Goal: Navigation & Orientation: Find specific page/section

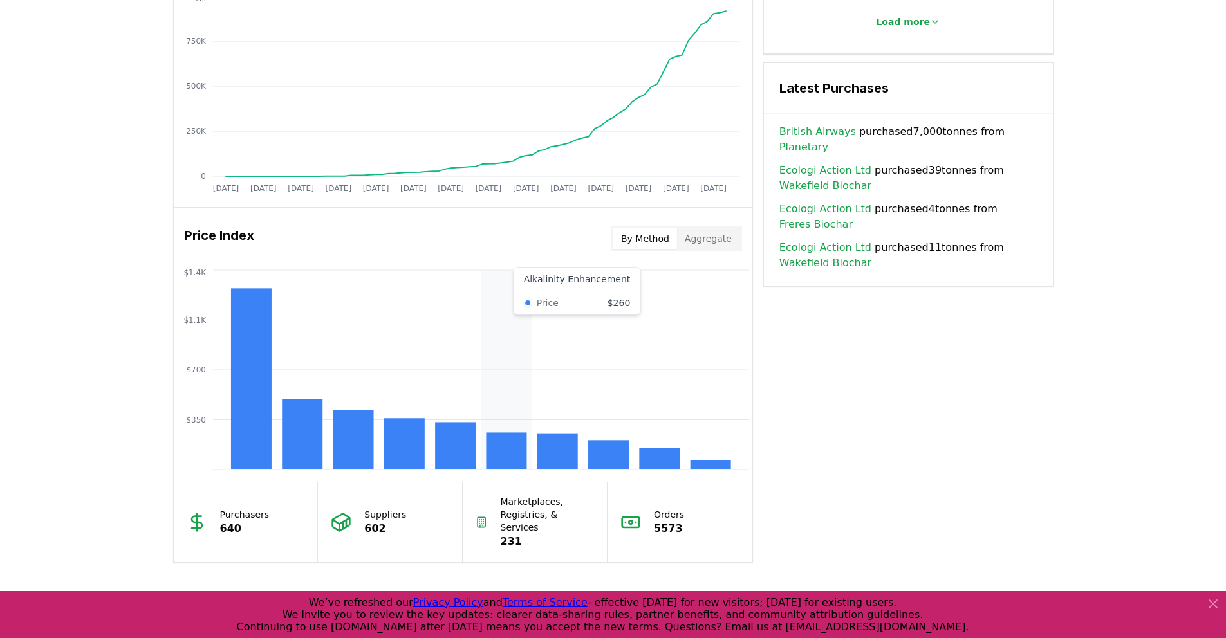
scroll to position [1034, 0]
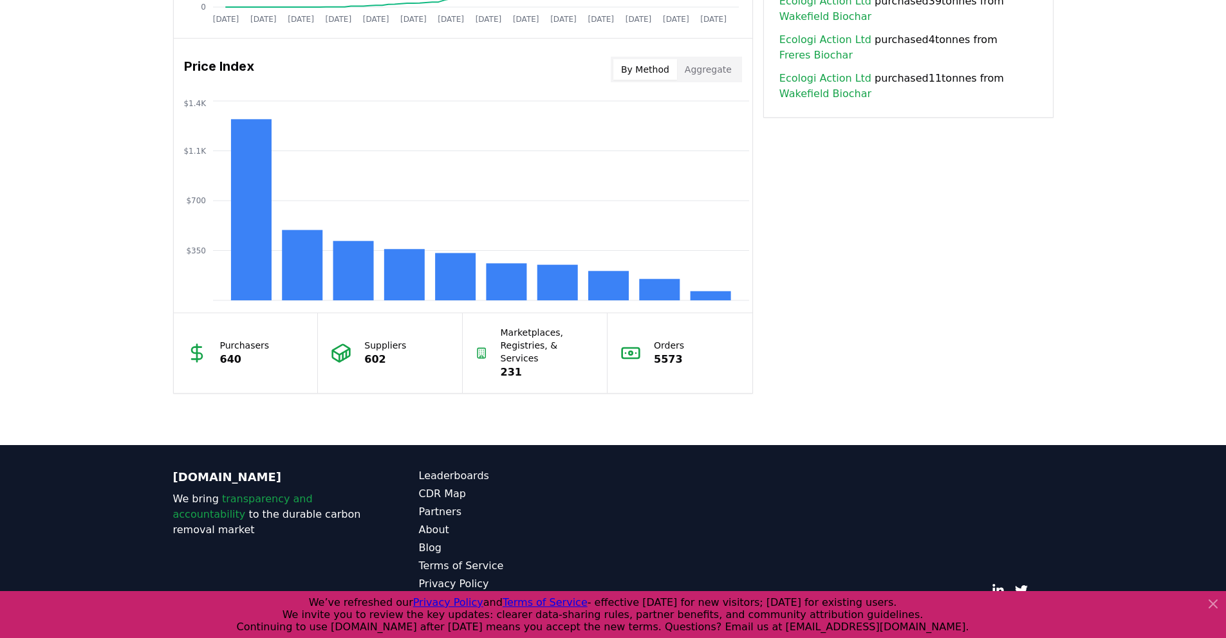
click at [660, 71] on button "By Method" at bounding box center [645, 69] width 64 height 21
click at [297, 268] on rect at bounding box center [302, 265] width 41 height 70
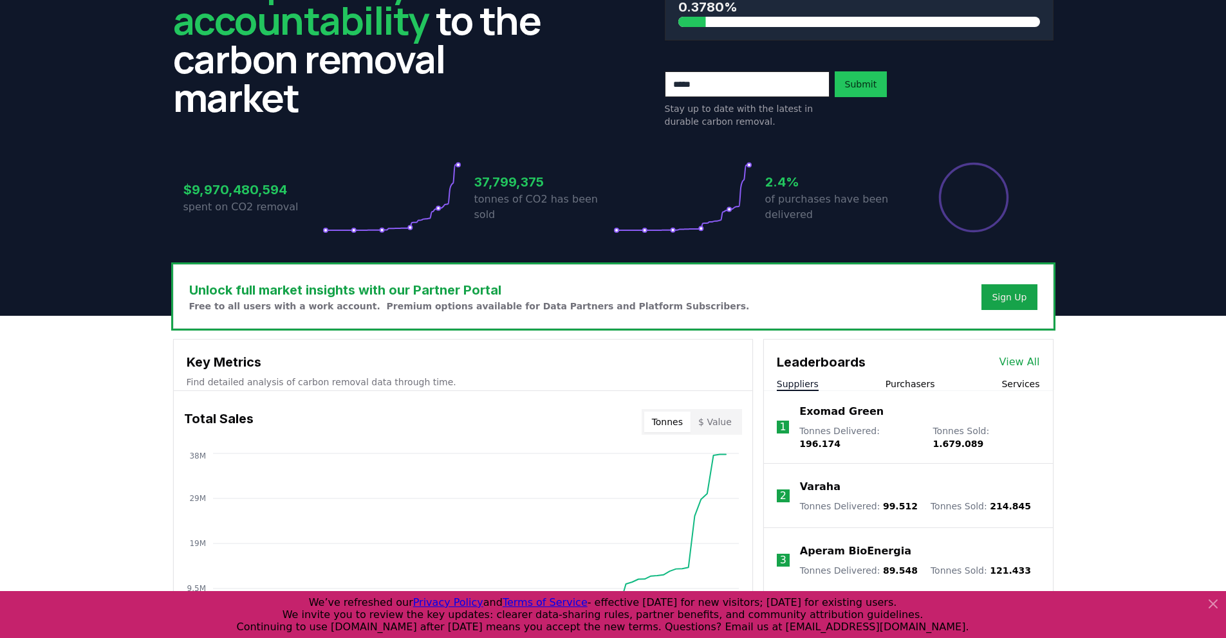
scroll to position [0, 0]
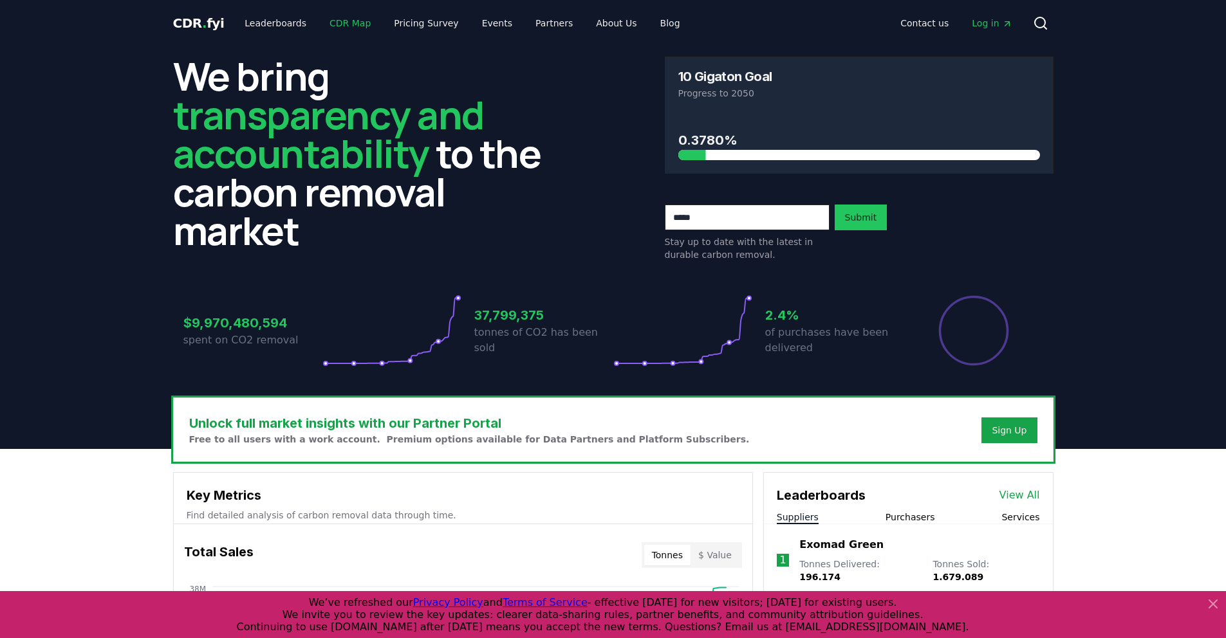
click at [336, 28] on link "CDR Map" at bounding box center [350, 23] width 62 height 23
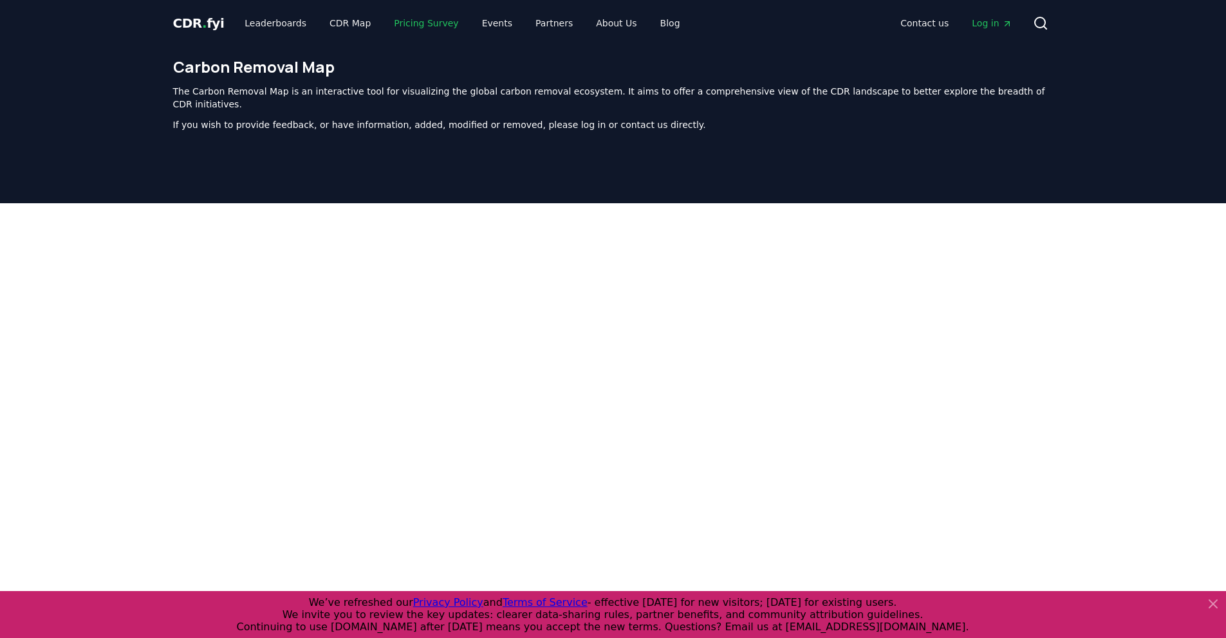
click at [418, 29] on link "Pricing Survey" at bounding box center [426, 23] width 85 height 23
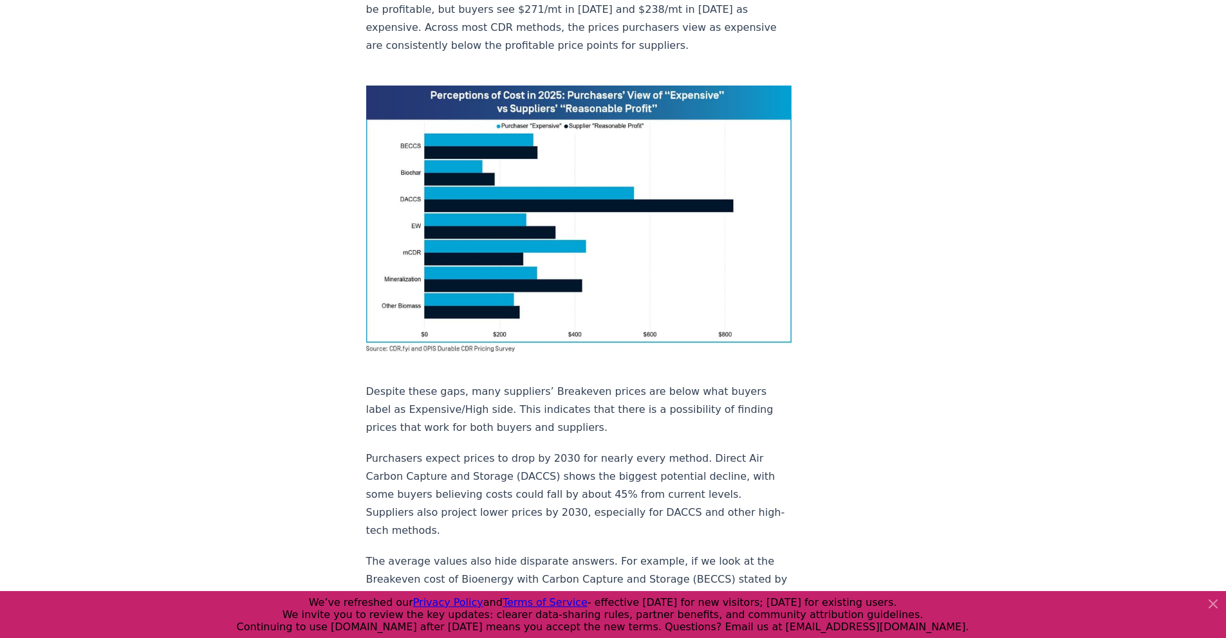
scroll to position [895, 0]
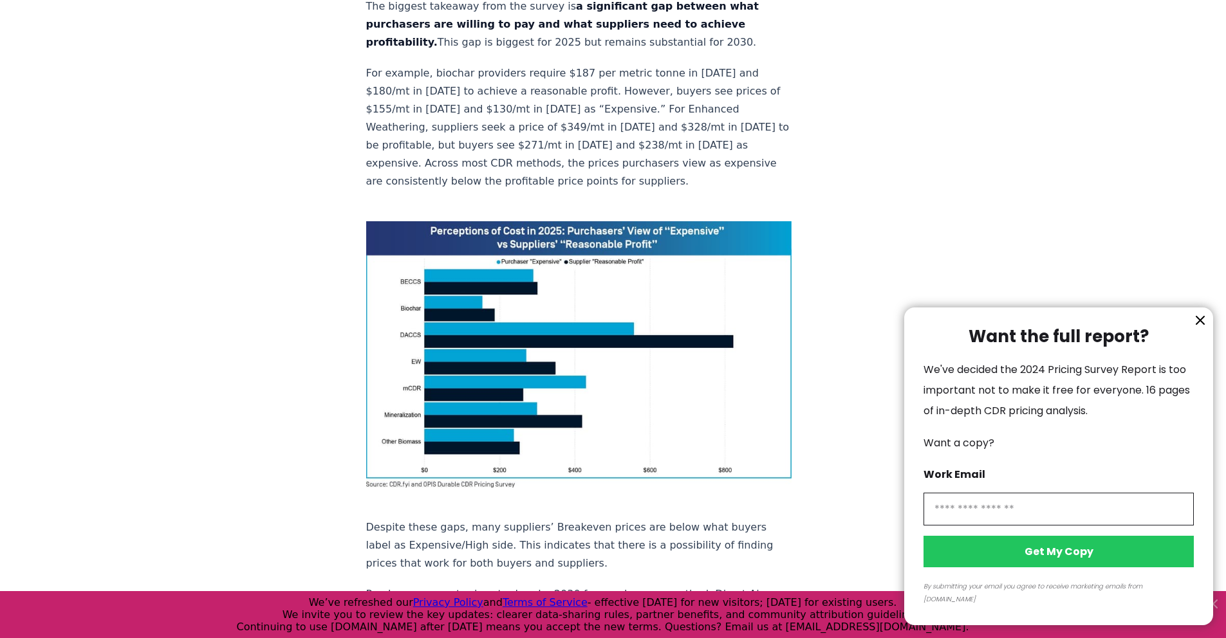
click at [619, 183] on div at bounding box center [613, 319] width 1226 height 638
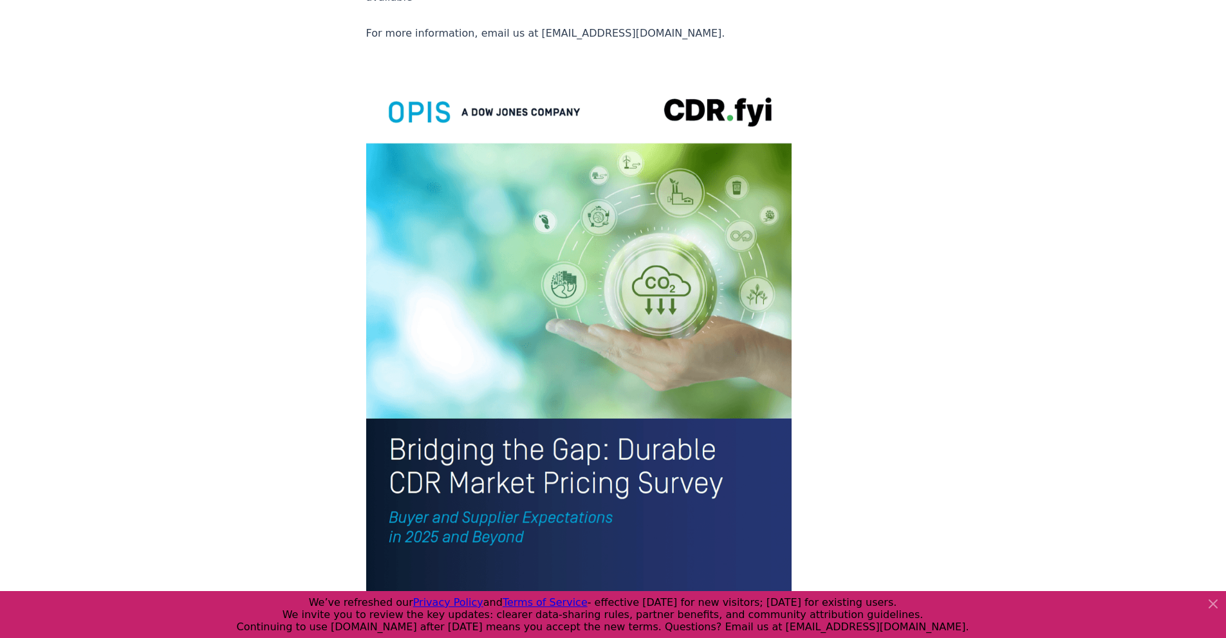
scroll to position [2809, 0]
